Goal: Transaction & Acquisition: Download file/media

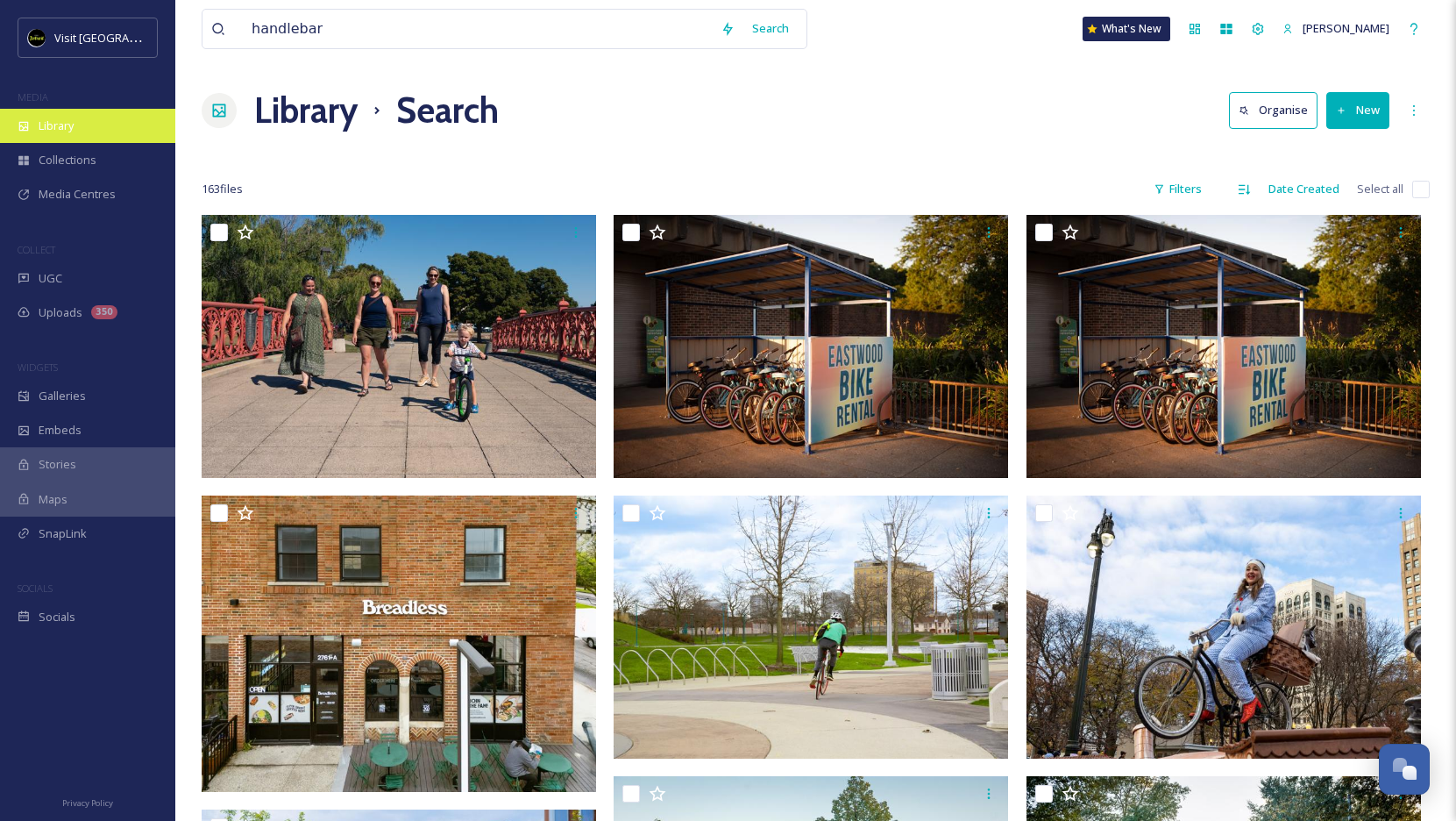
click at [92, 137] on div "Library" at bounding box center [87, 126] width 175 height 34
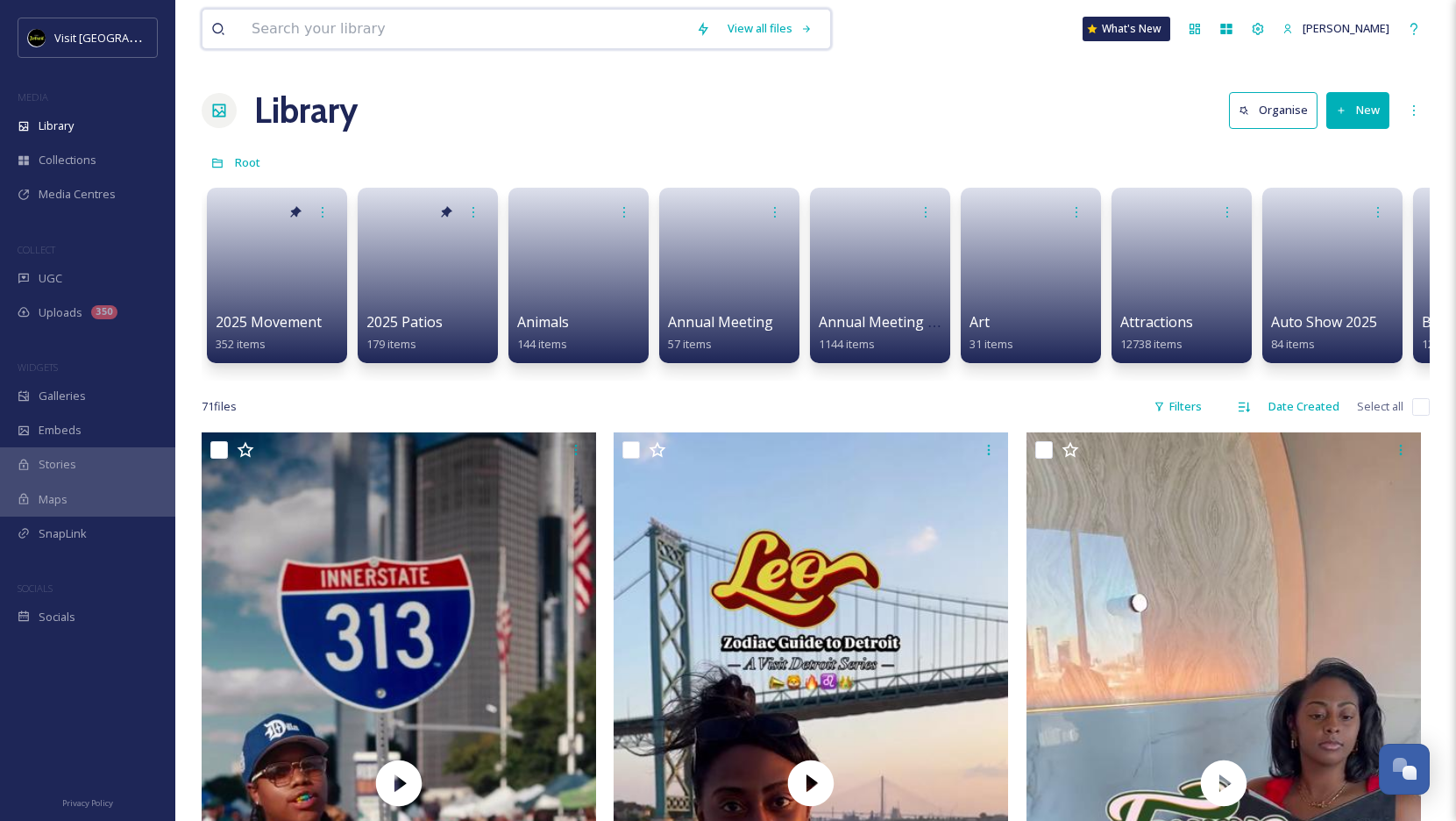
click at [405, 19] on input at bounding box center [465, 29] width 444 height 38
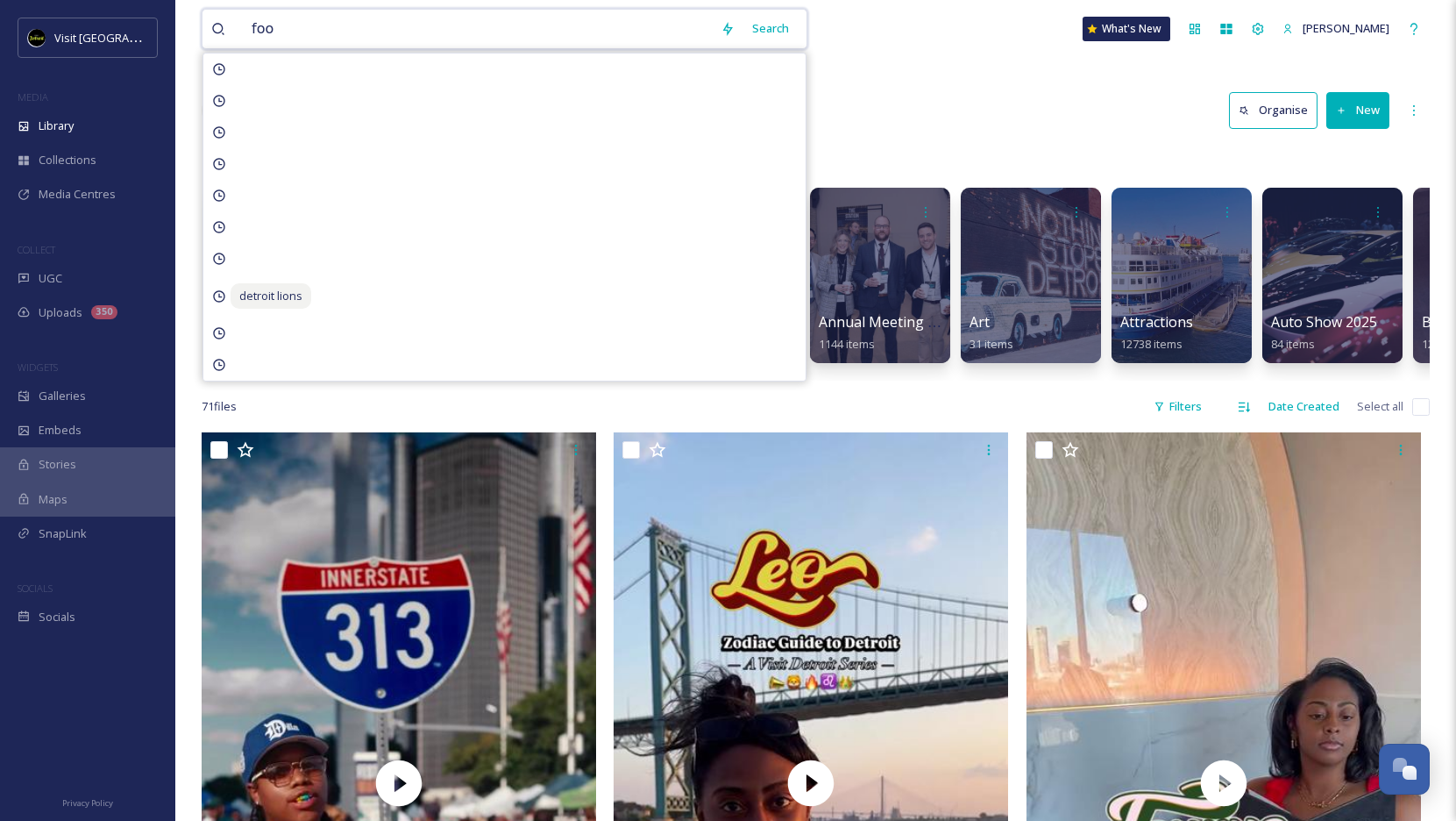
type input "food"
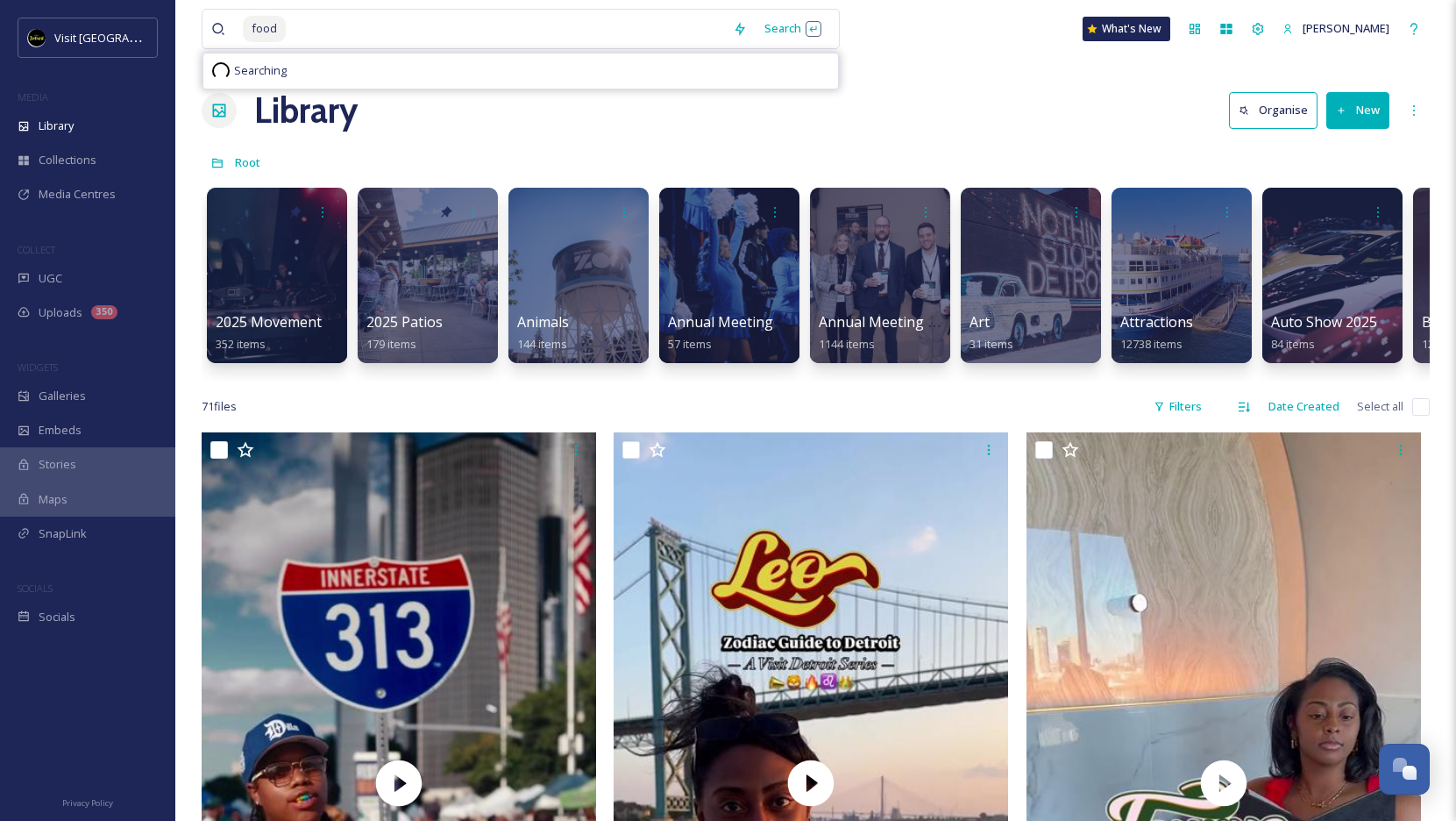
click at [783, 48] on div "food Search Searching" at bounding box center [520, 29] width 639 height 40
click at [813, 24] on div "Search Press Enter to search" at bounding box center [793, 27] width 74 height 34
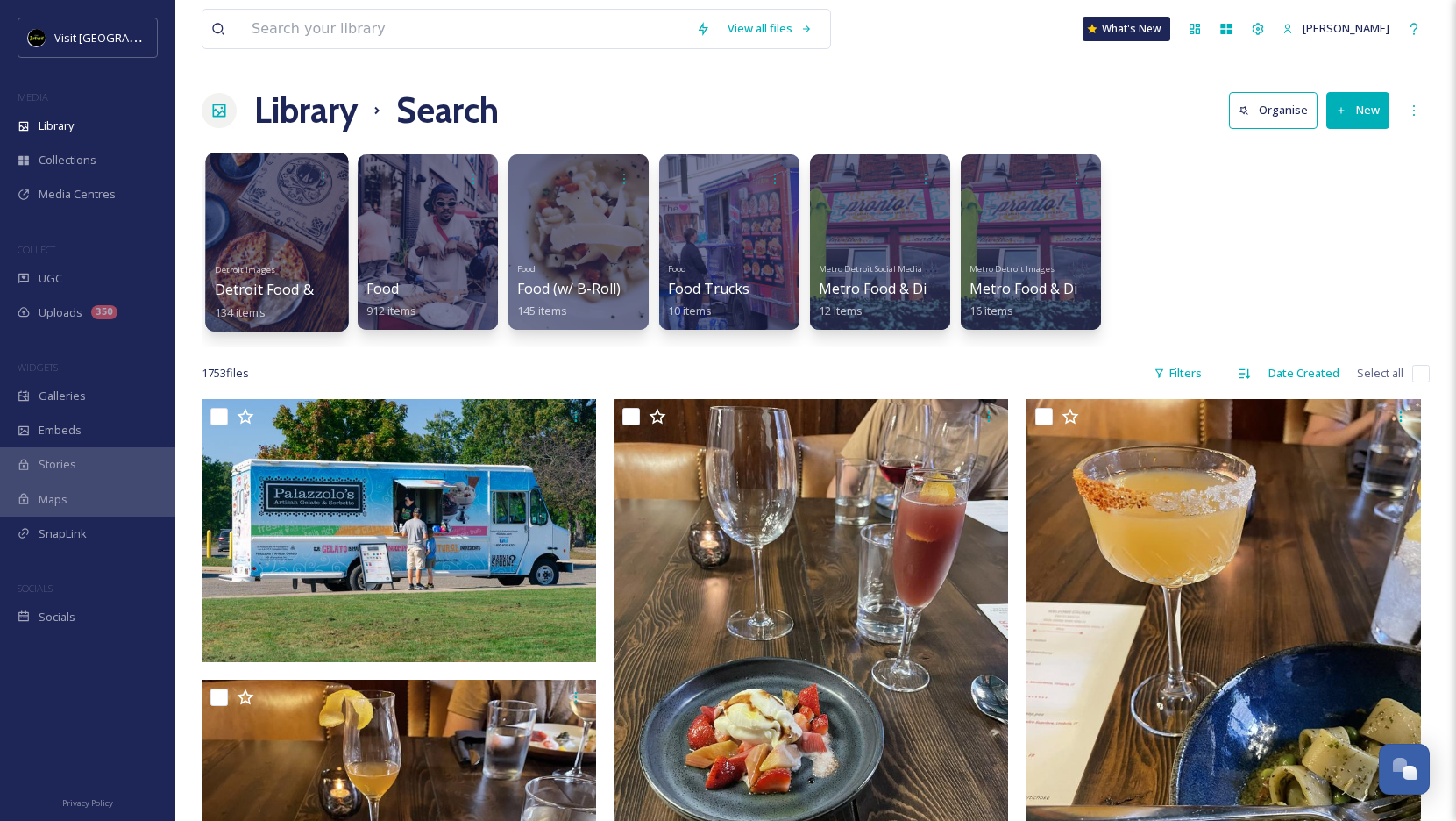
click at [289, 258] on div "Detroit Images Detroit Food & Dining 134 items" at bounding box center [277, 289] width 126 height 65
click at [229, 230] on div at bounding box center [277, 241] width 143 height 179
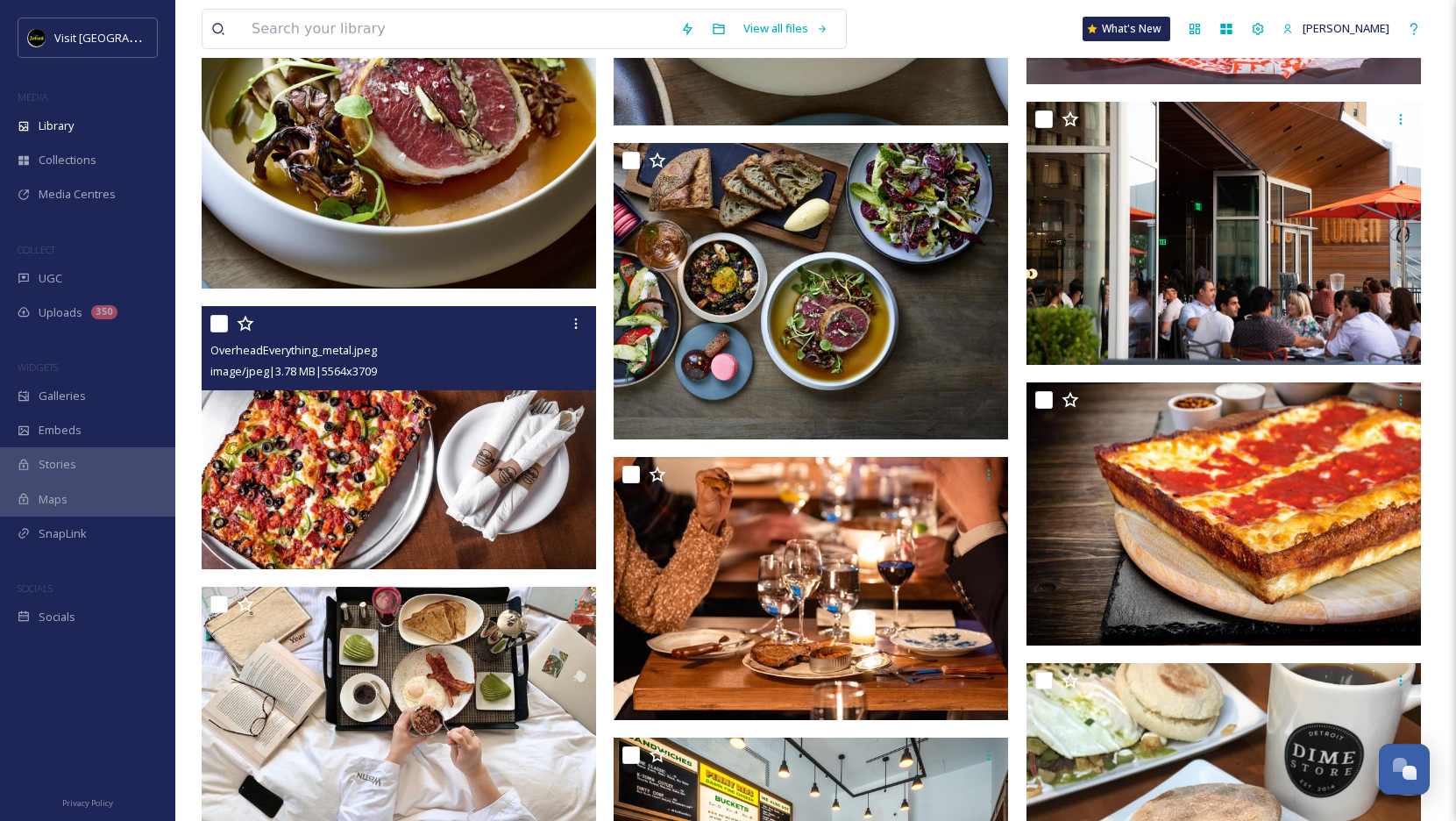
click at [527, 464] on img at bounding box center [399, 437] width 395 height 263
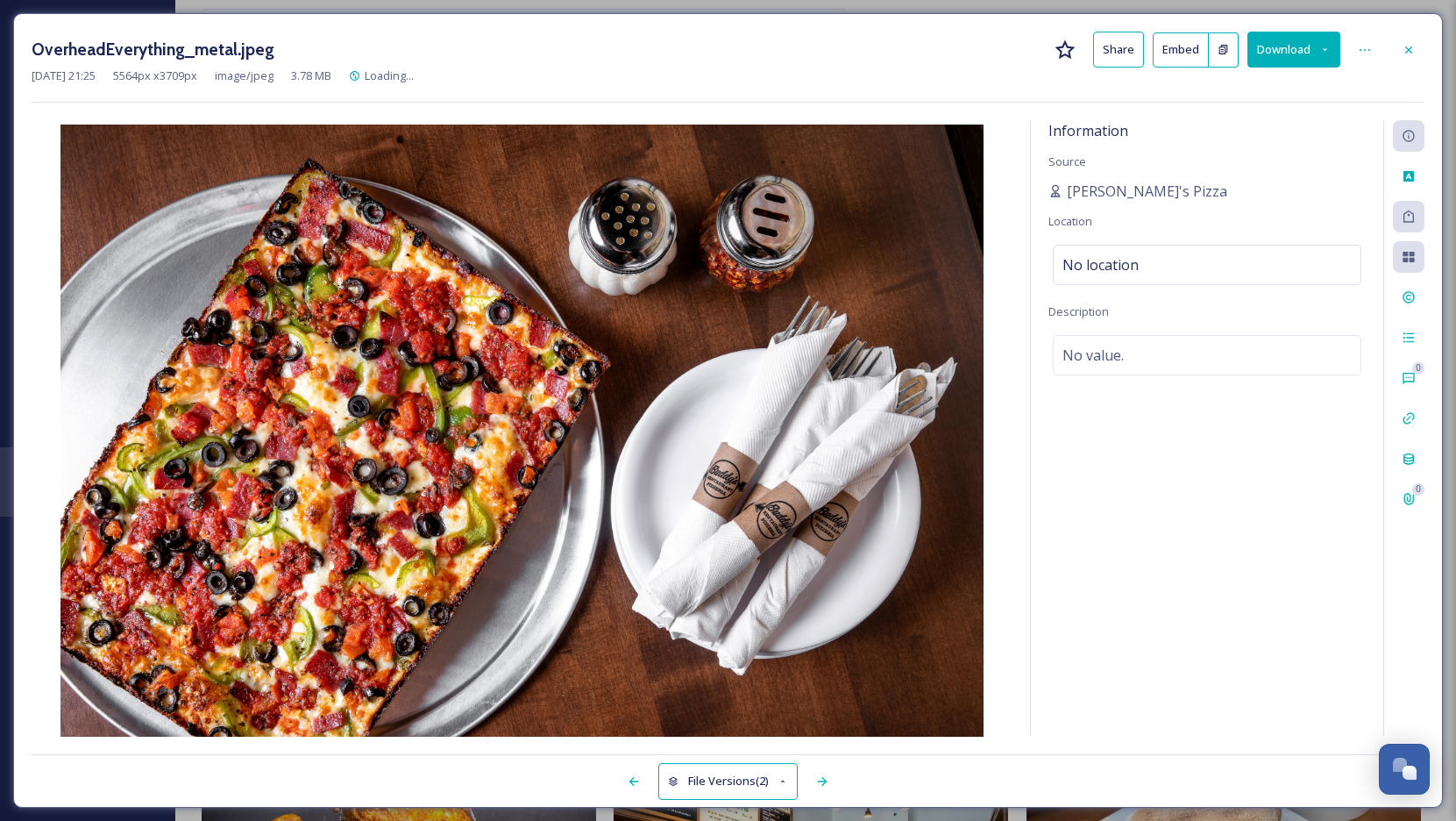
click at [1282, 38] on button "Download" at bounding box center [1294, 49] width 93 height 36
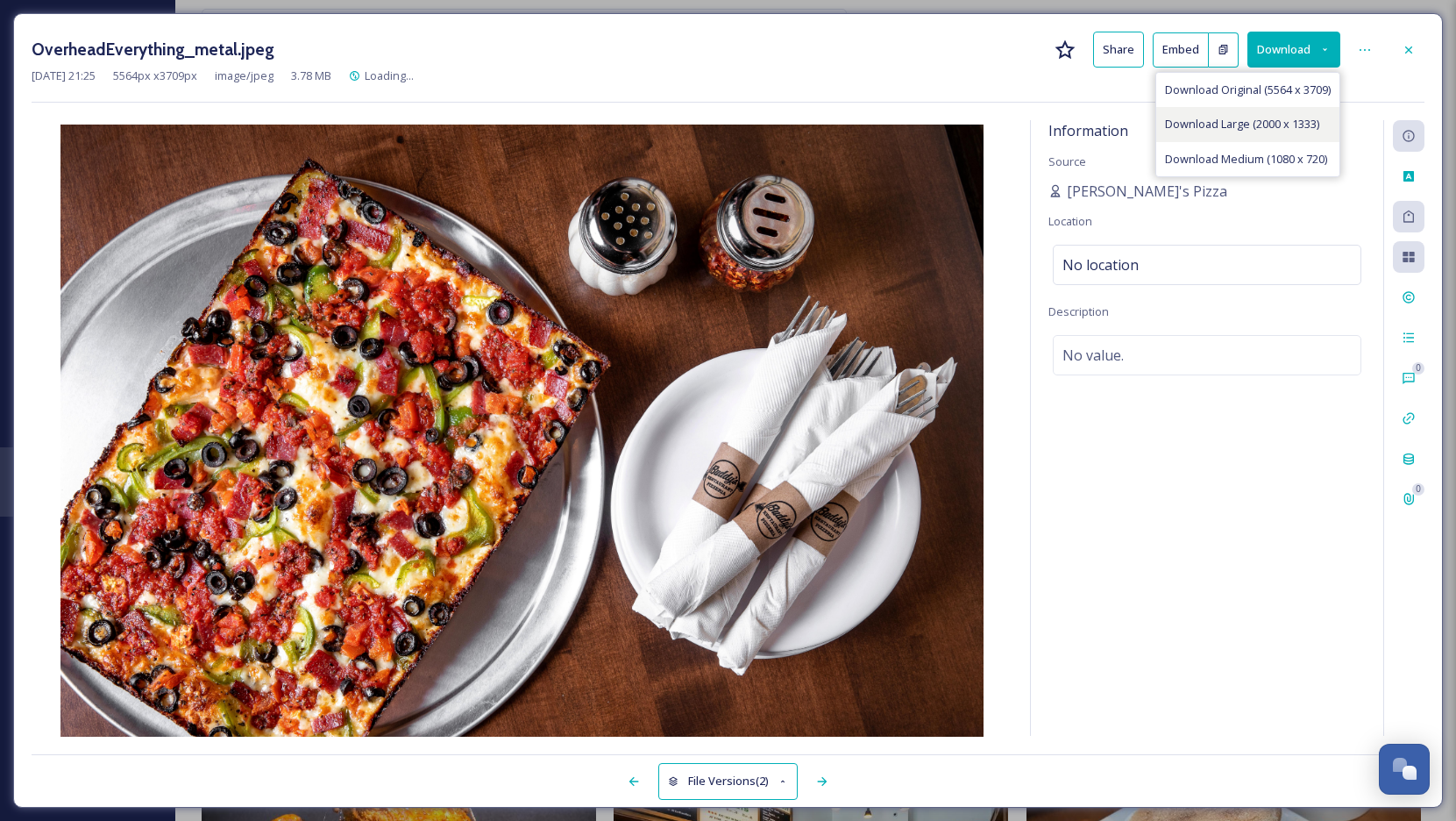
click at [1281, 119] on span "Download Large (2000 x 1333)" at bounding box center [1243, 124] width 154 height 16
